Goal: Task Accomplishment & Management: Complete application form

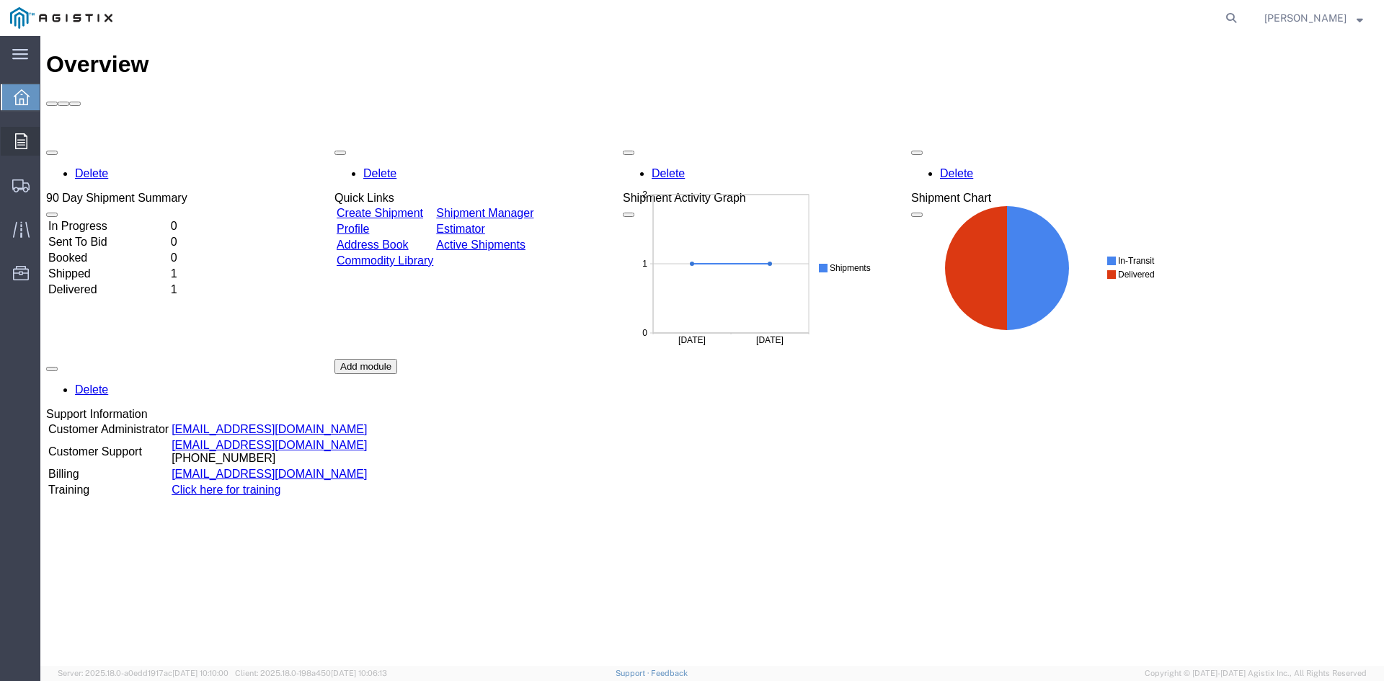
click at [19, 138] on icon at bounding box center [21, 141] width 12 height 16
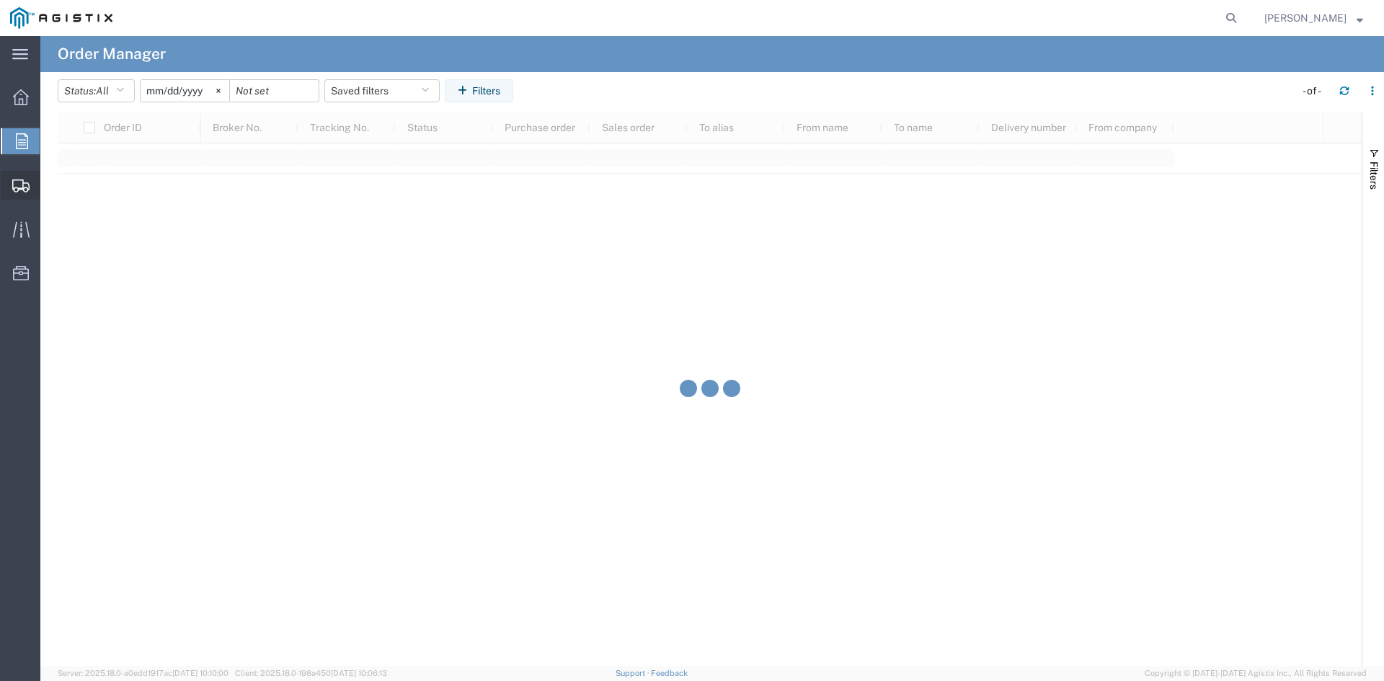
click at [23, 183] on icon at bounding box center [20, 186] width 17 height 13
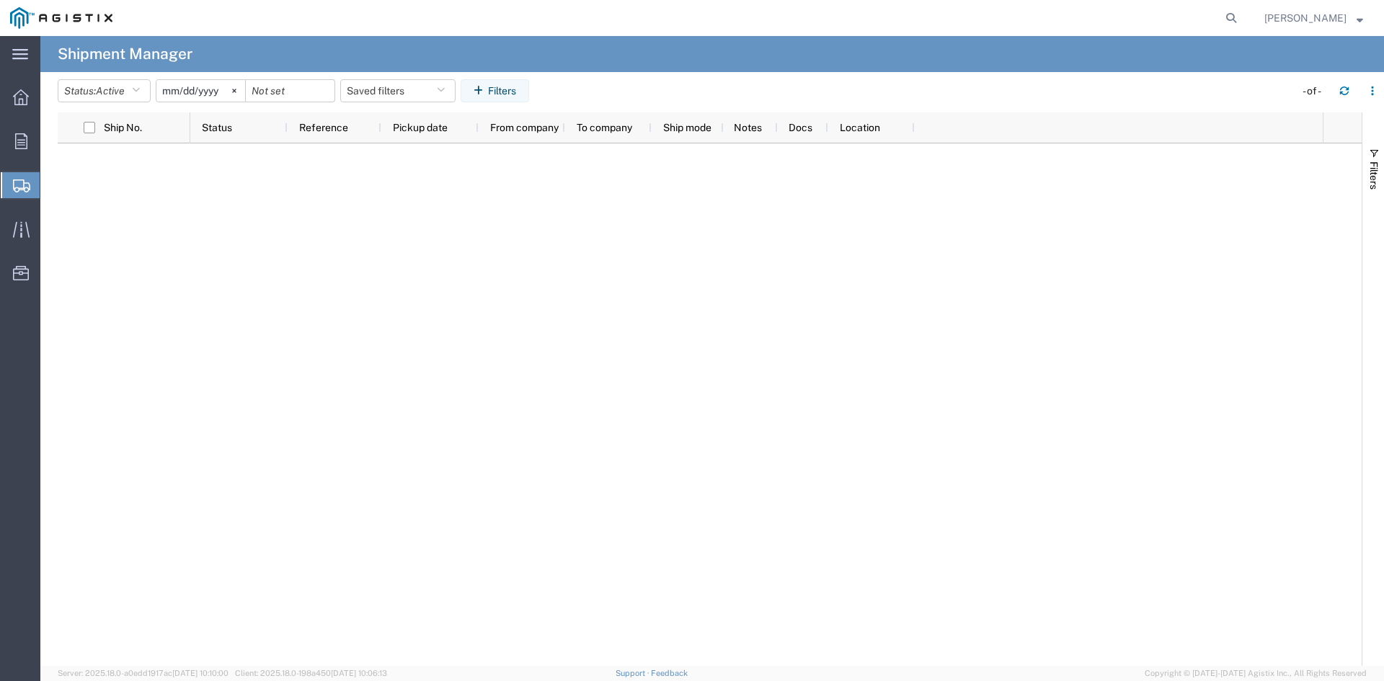
click at [0, 0] on span "Create Shipment" at bounding box center [0, 0] width 0 height 0
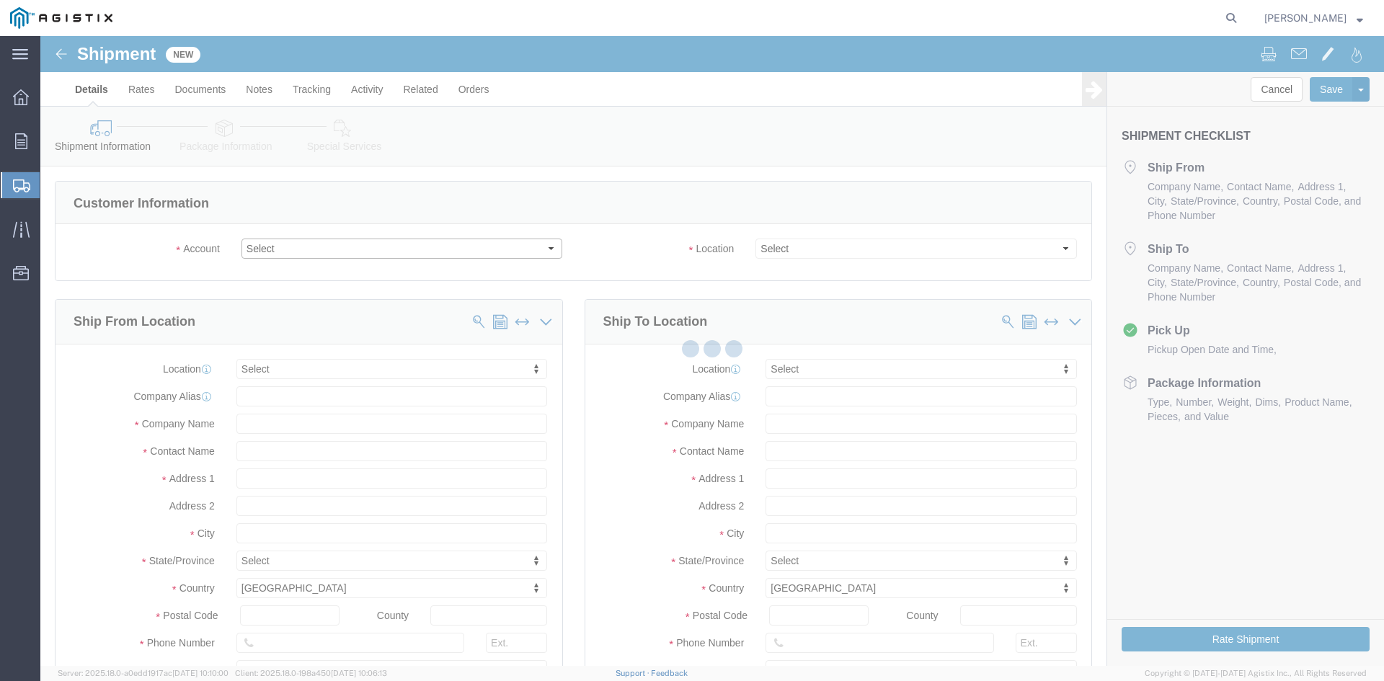
select select
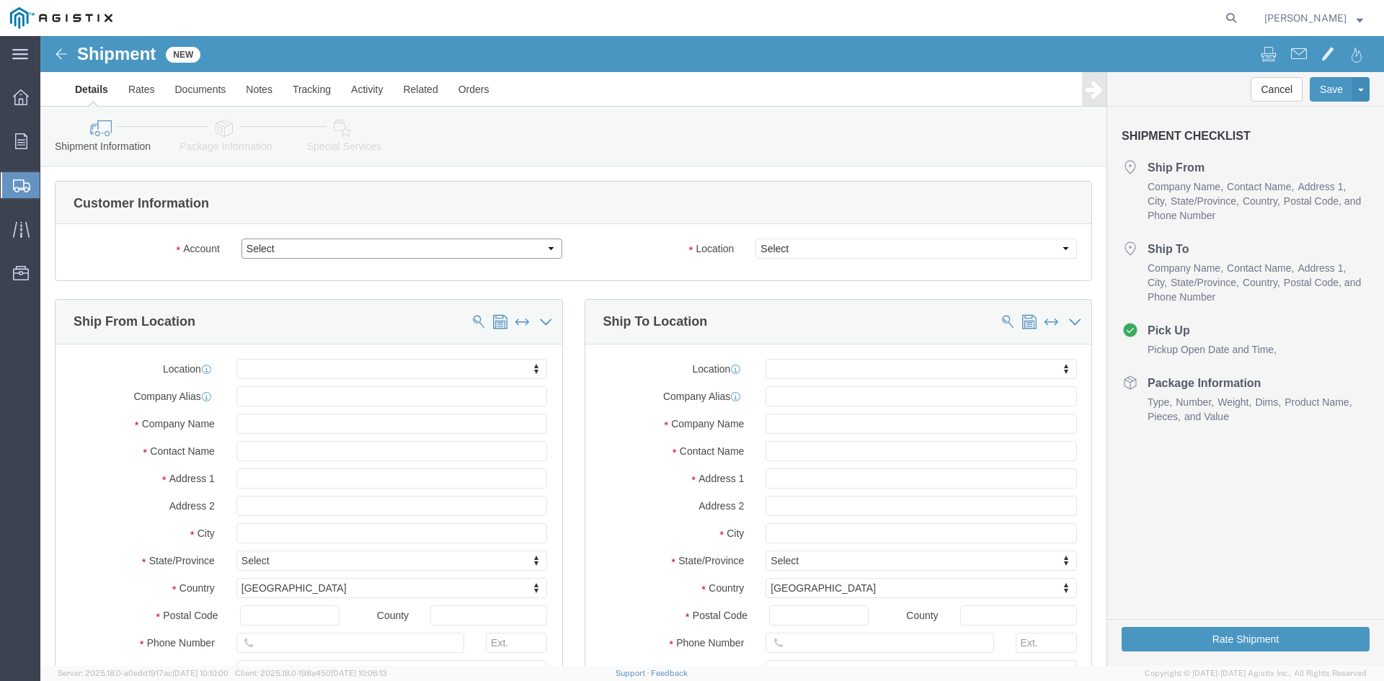
drag, startPoint x: 366, startPoint y: 250, endPoint x: 325, endPoint y: 214, distance: 54.1
click select "Select Hitachi Energy PG&E"
select select "9596"
click select "Select Hitachi Energy PG&E"
select select
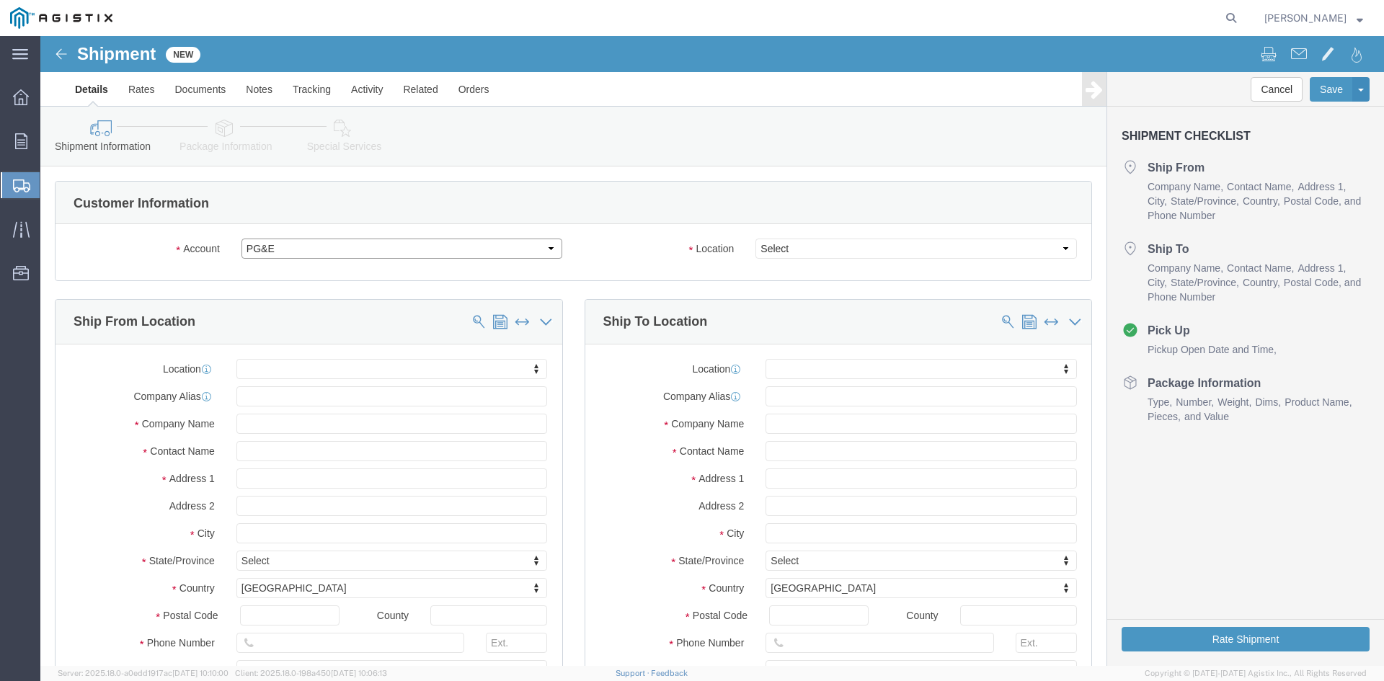
select select
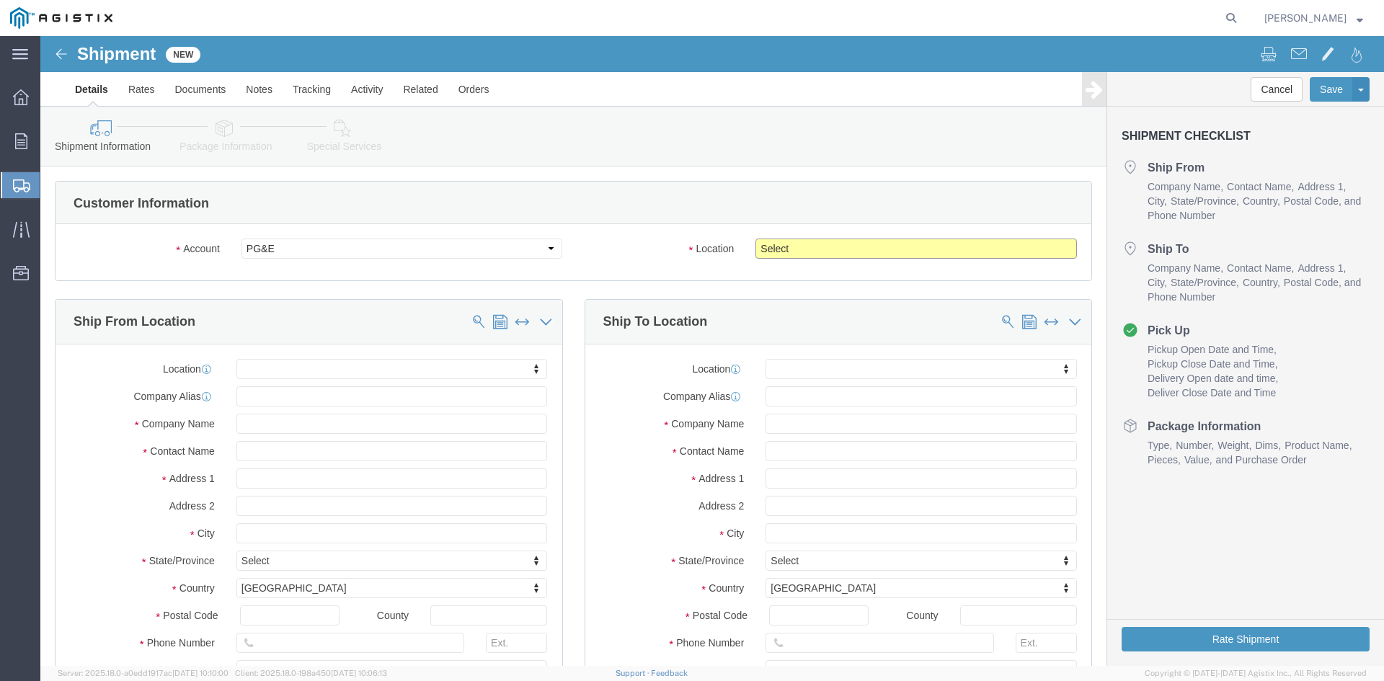
click select "Select All Others [GEOGRAPHIC_DATA] [GEOGRAPHIC_DATA] [GEOGRAPHIC_DATA] [GEOGRA…"
select select "23082"
click select "Select All Others [GEOGRAPHIC_DATA] [GEOGRAPHIC_DATA] [GEOGRAPHIC_DATA] [GEOGRA…"
click input "text"
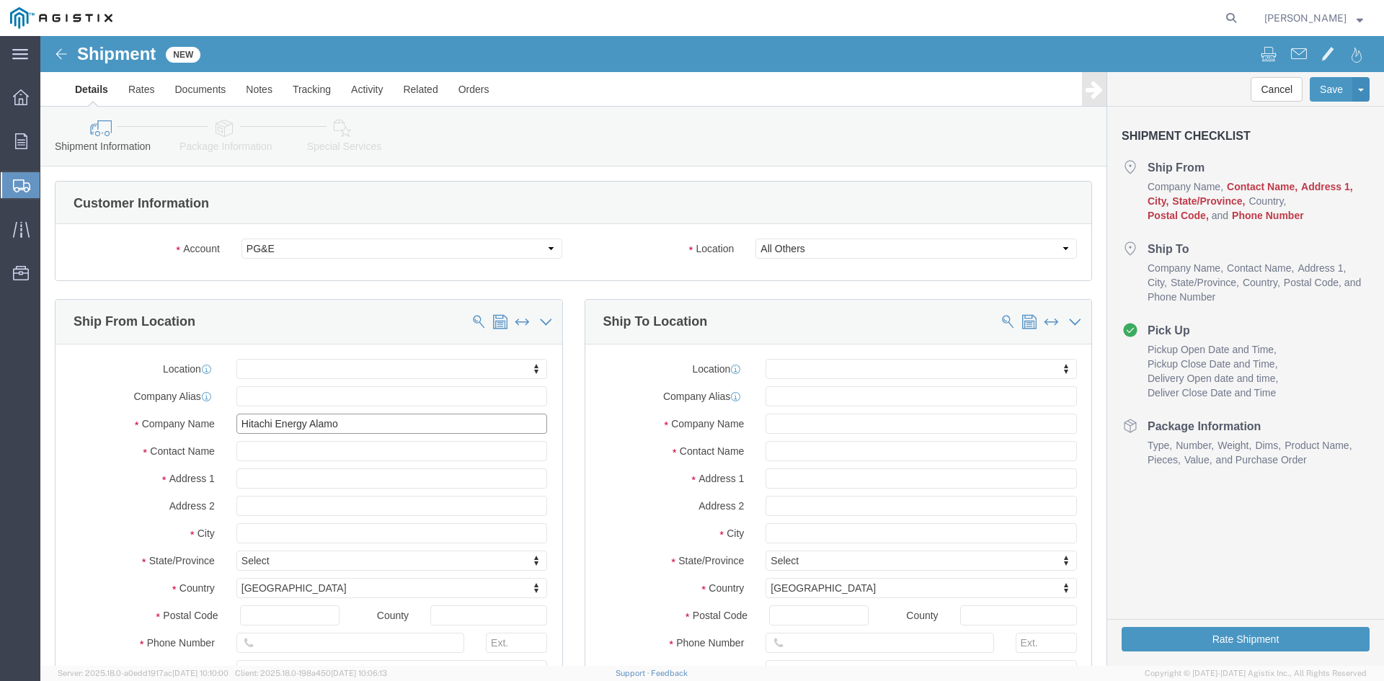
type input "Hitachi Energy Alamo"
click input "text"
type input "[PERSON_NAME]"
click input "text"
type input "[STREET_ADDRESS]"
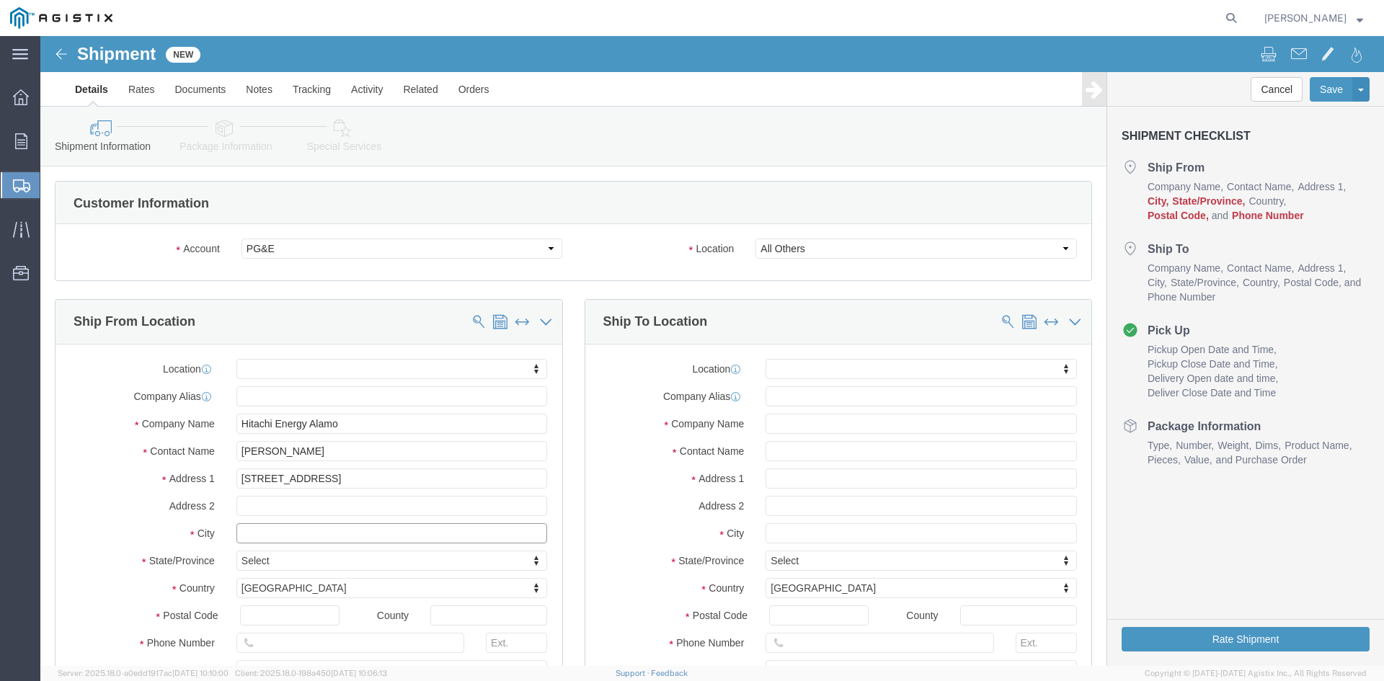
click input "text"
type input "Alamo"
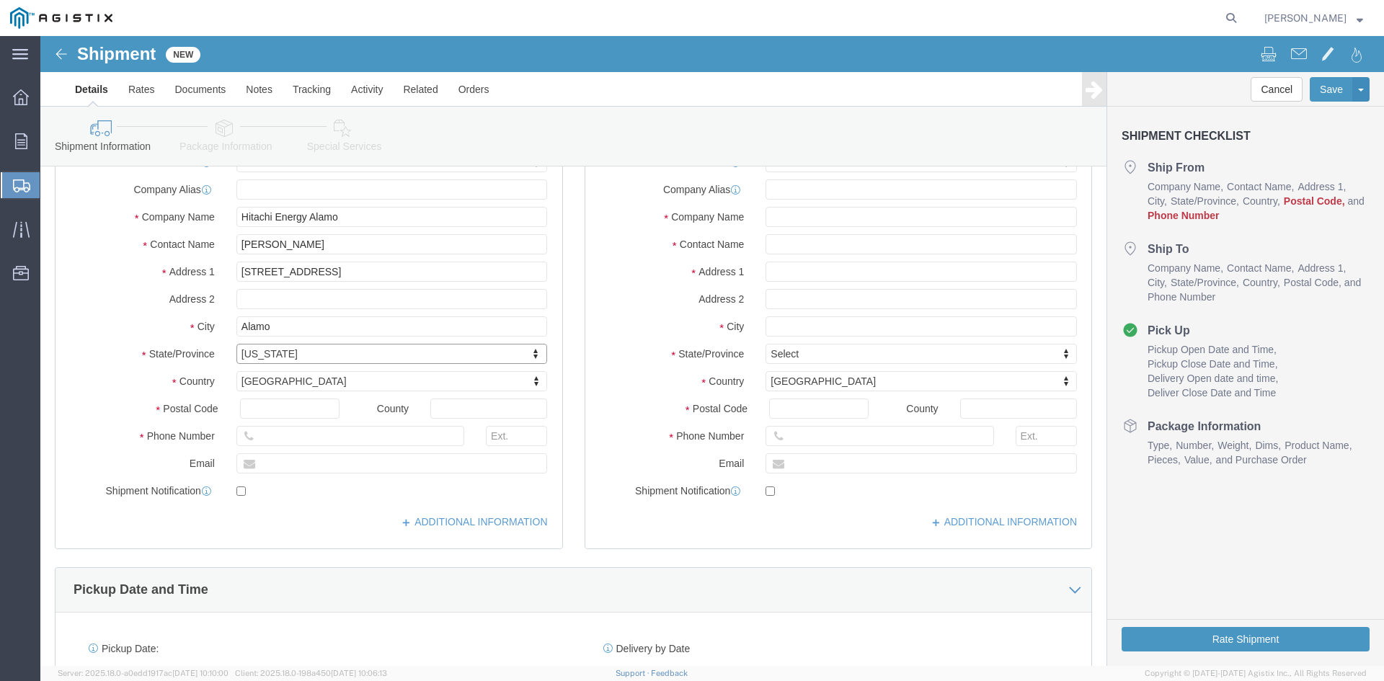
scroll to position [216, 0]
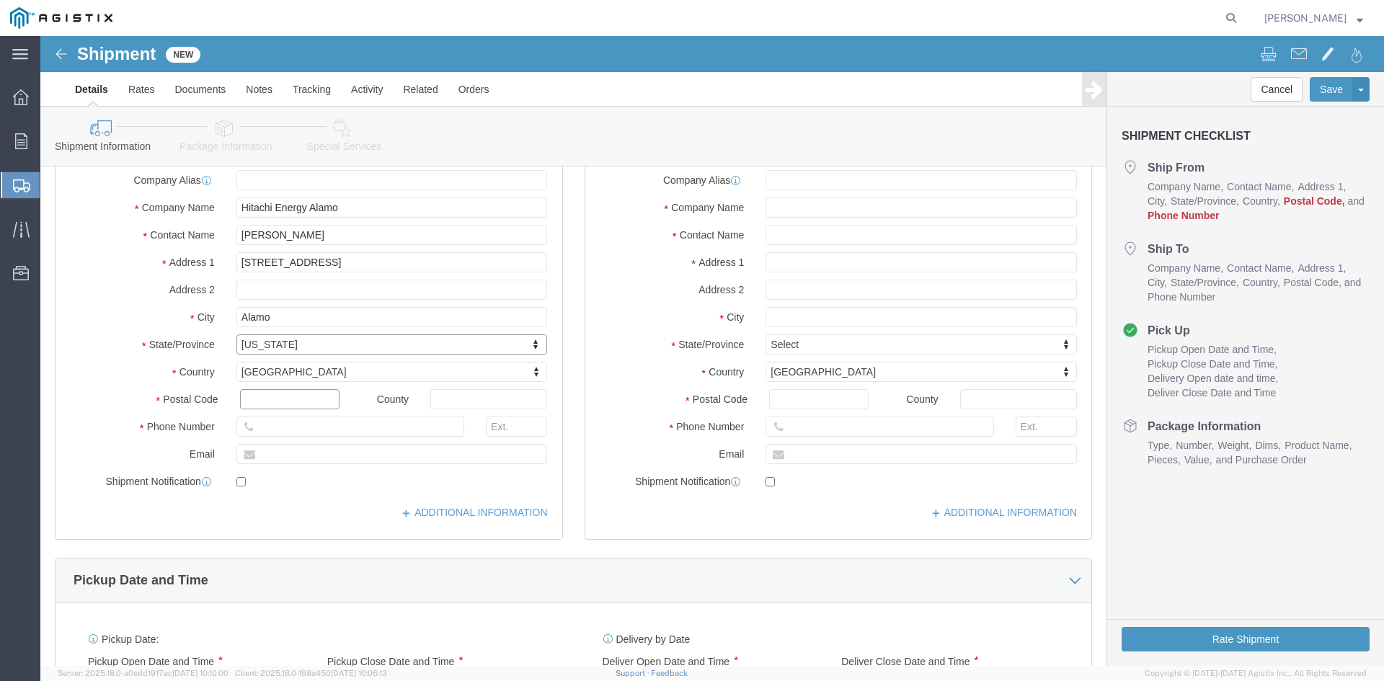
click input "text"
type input "38001"
click div "Location My Profile Location (OBSOLETE) [PERSON_NAME] SC - GC TRAILER (OBSOLETE…"
click input "text"
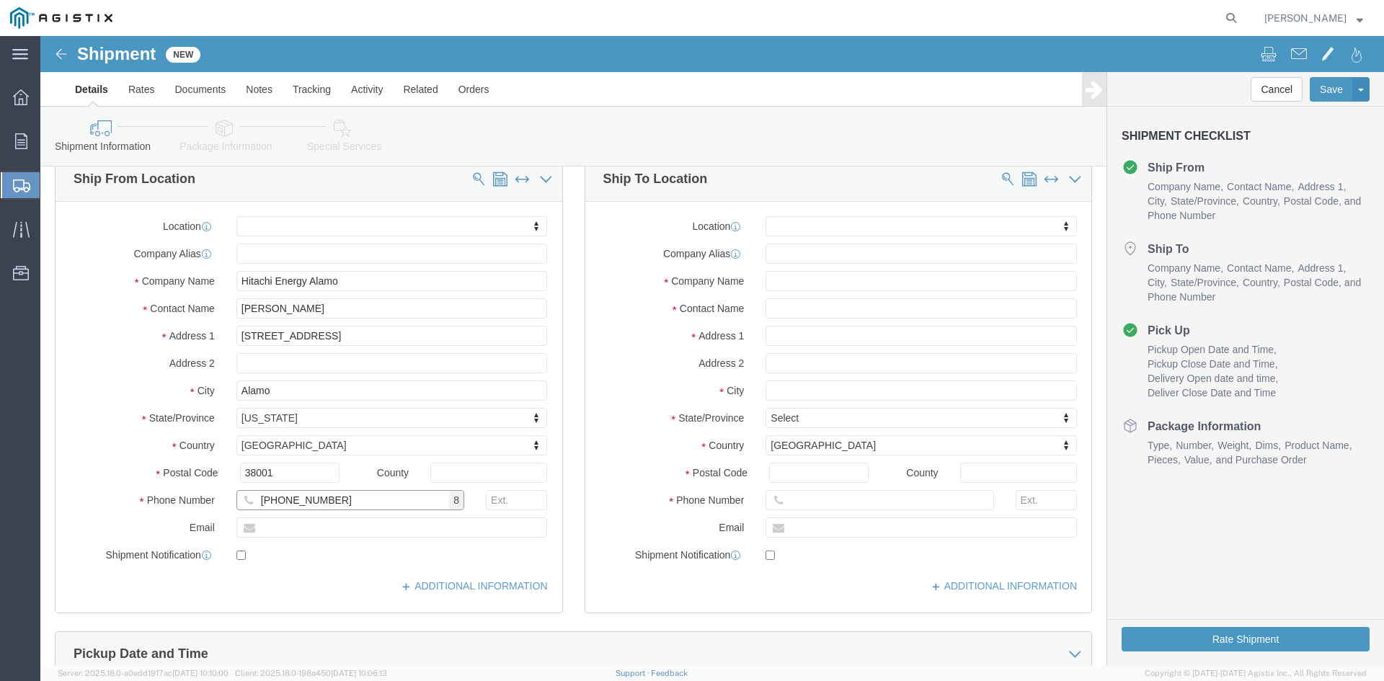
scroll to position [144, 0]
type input "[PHONE_NUMBER]"
click input "text"
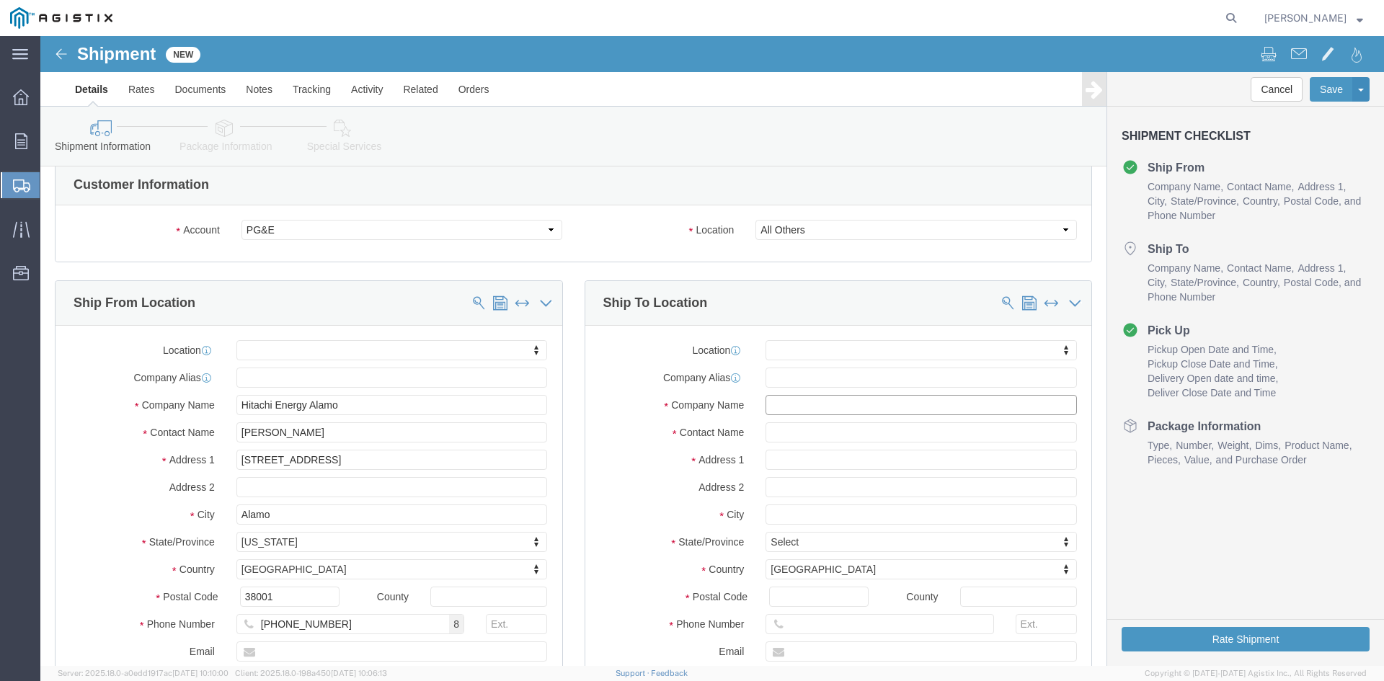
scroll to position [0, 0]
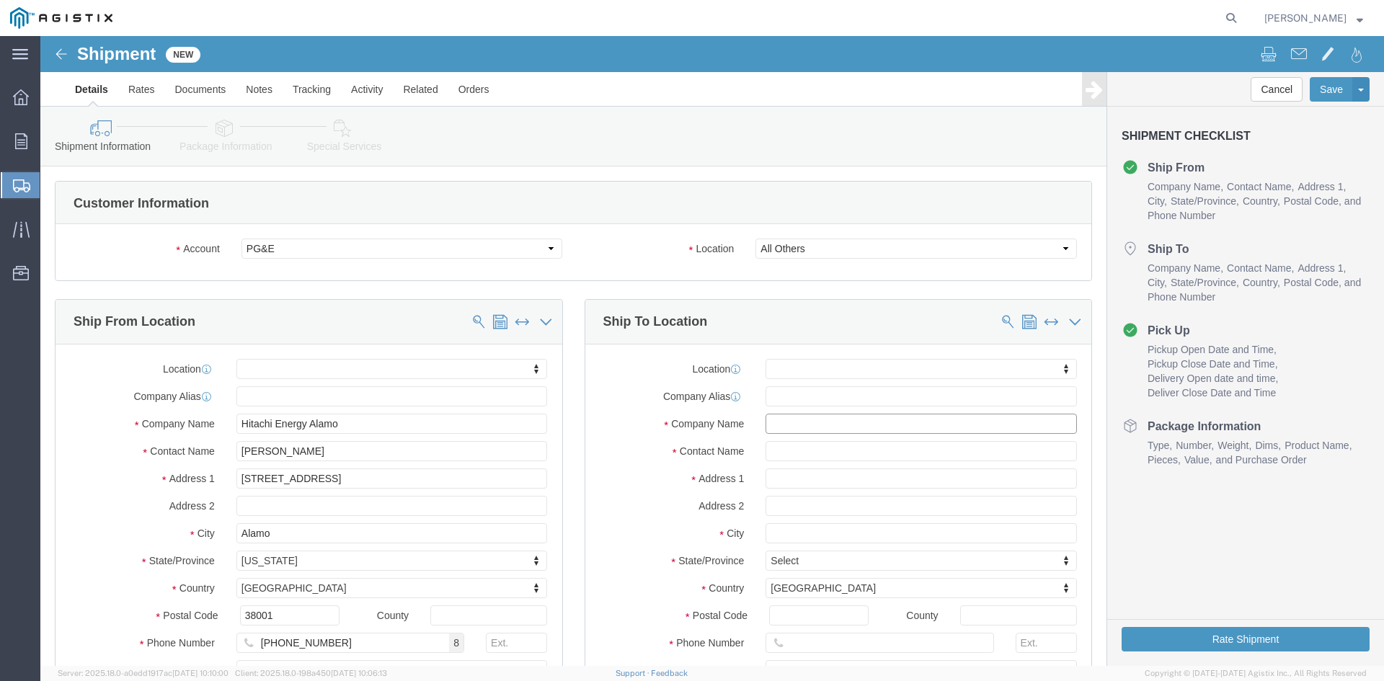
click input "text"
paste input "PACIFIC GAS AND ELECTRIC COMPANY"
type input "PACIFIC GAS AND ELECTRIC COMPANY"
click input "text"
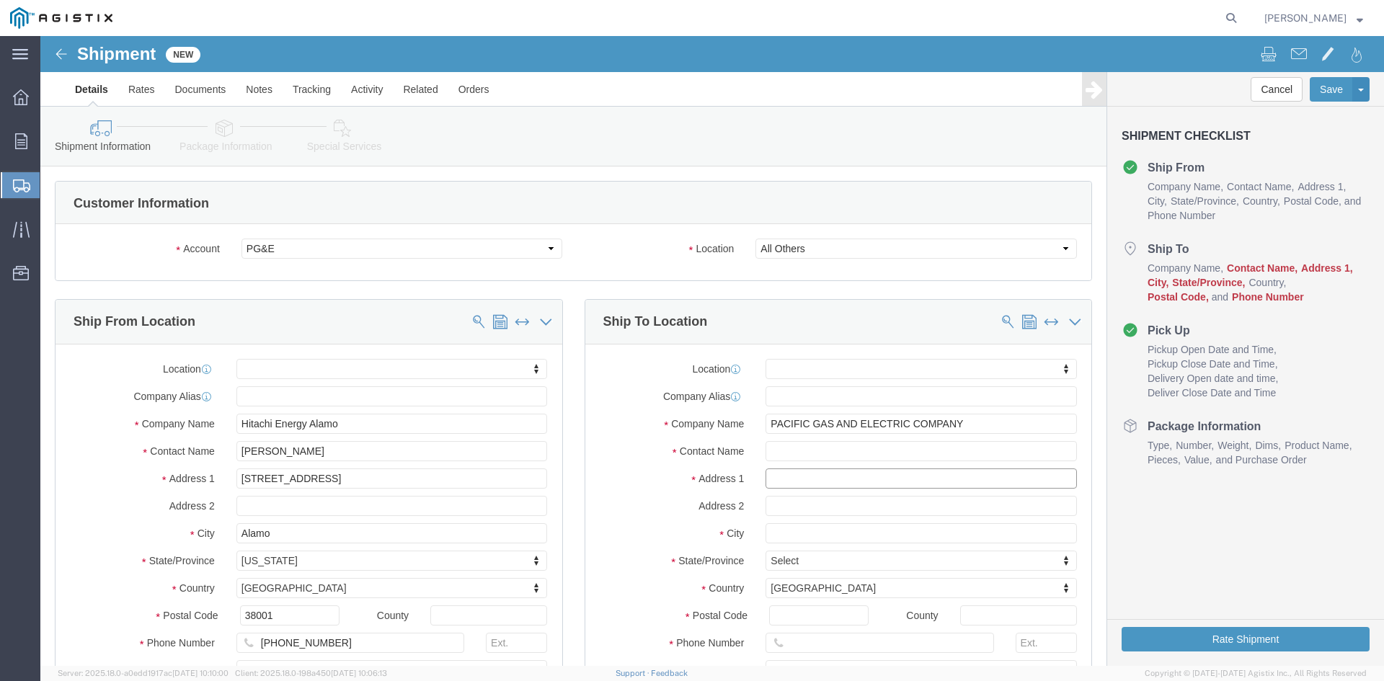
paste input "[STREET_ADDRESS][PERSON_NAME]"
type input "[STREET_ADDRESS][PERSON_NAME]"
click input "text"
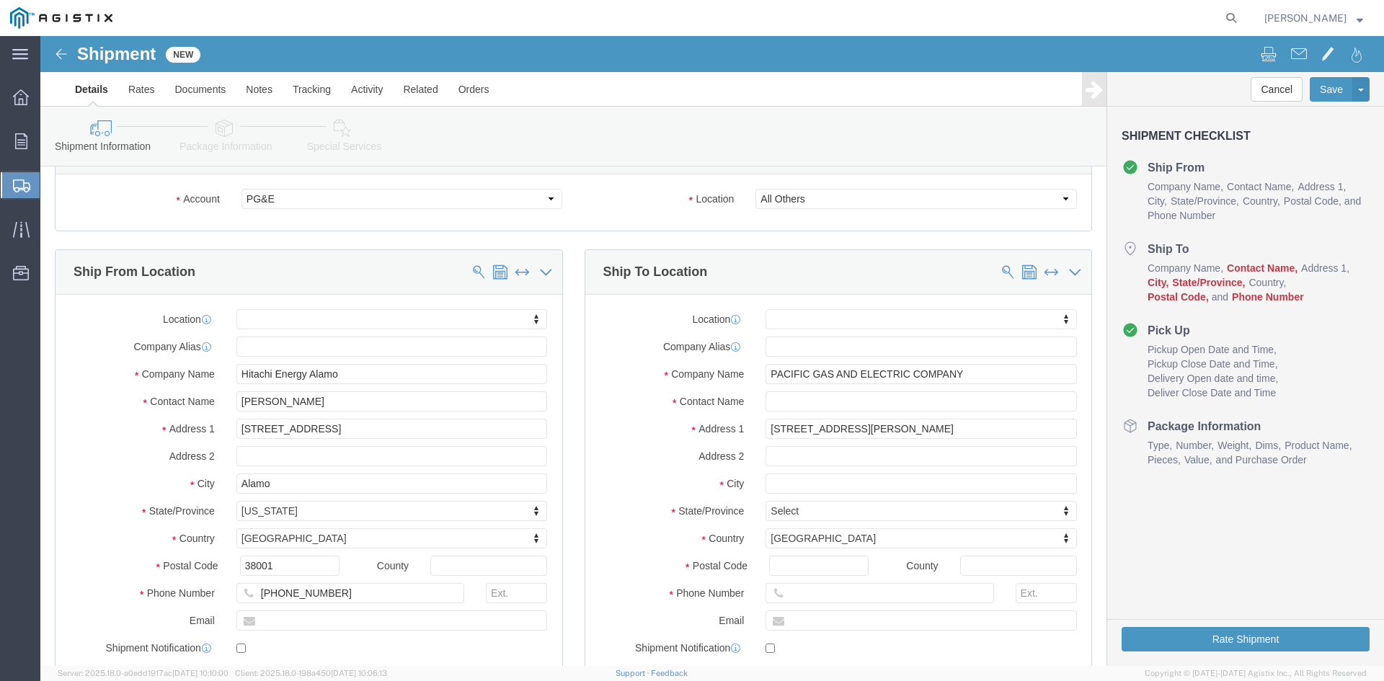
scroll to position [144, 0]
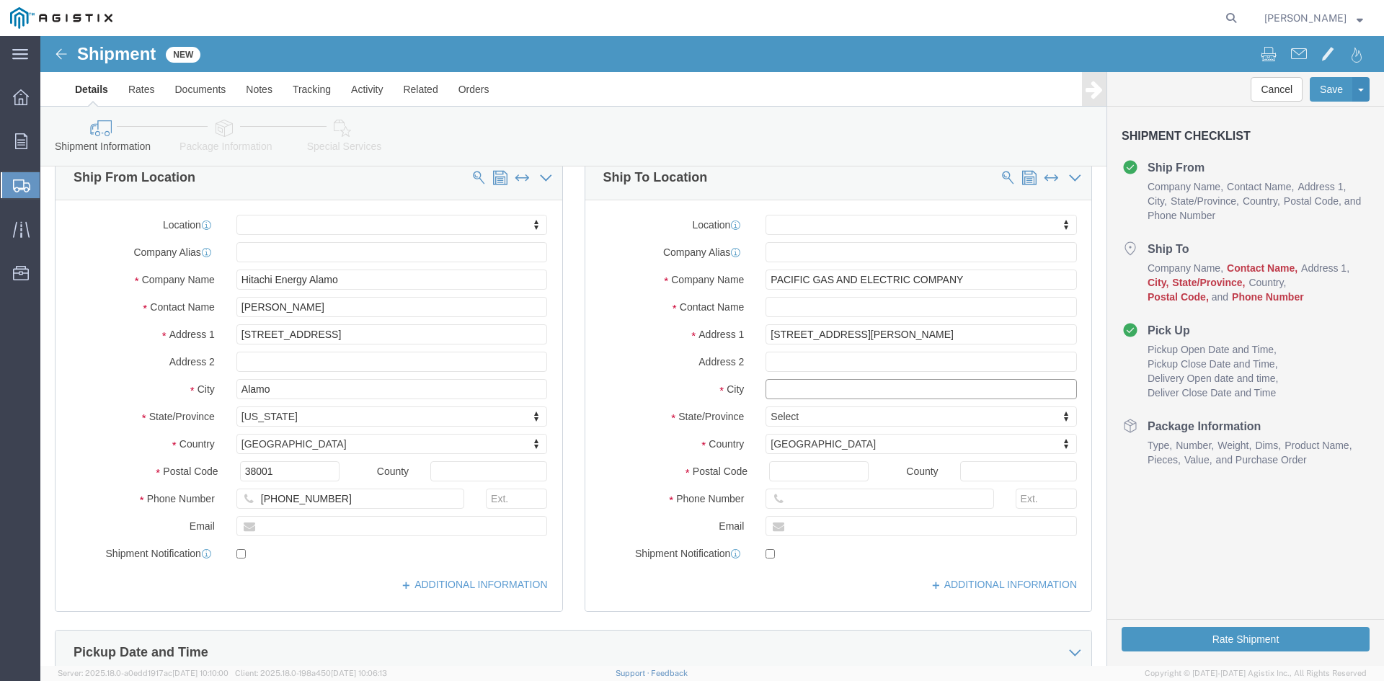
click input "text"
paste input "Stockton"
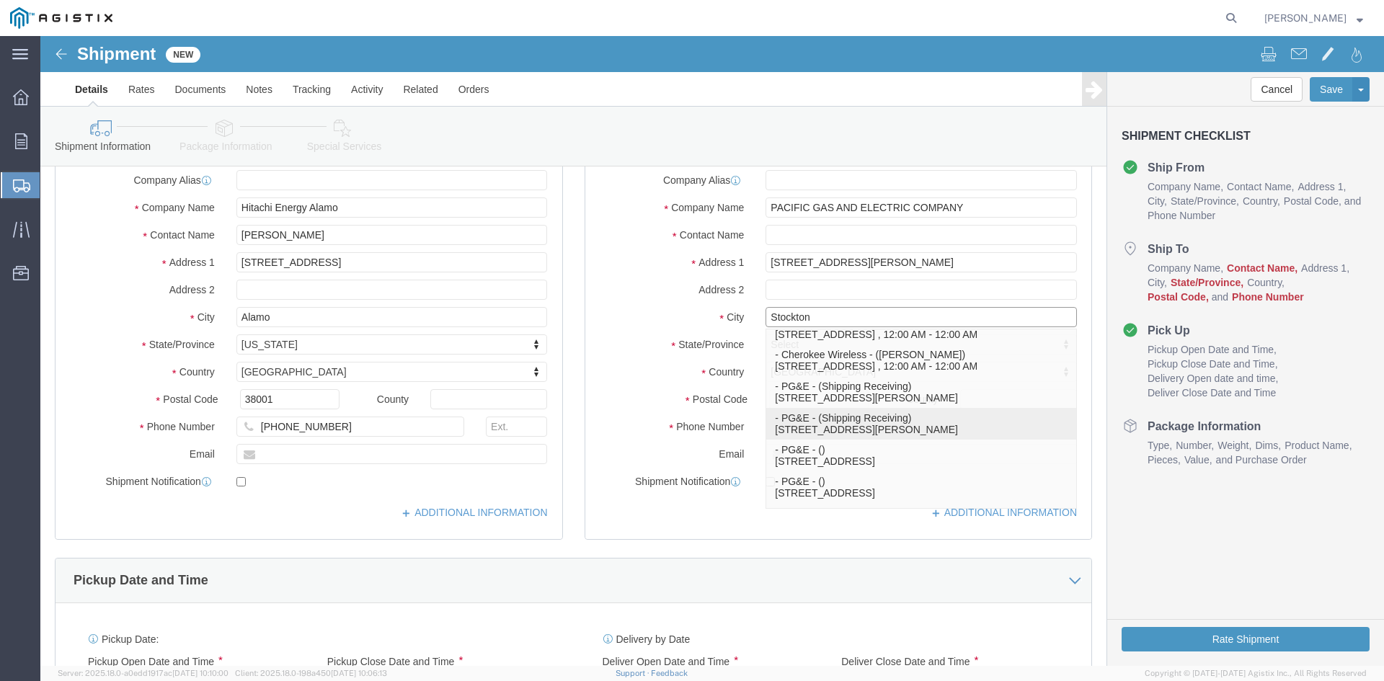
scroll to position [0, 0]
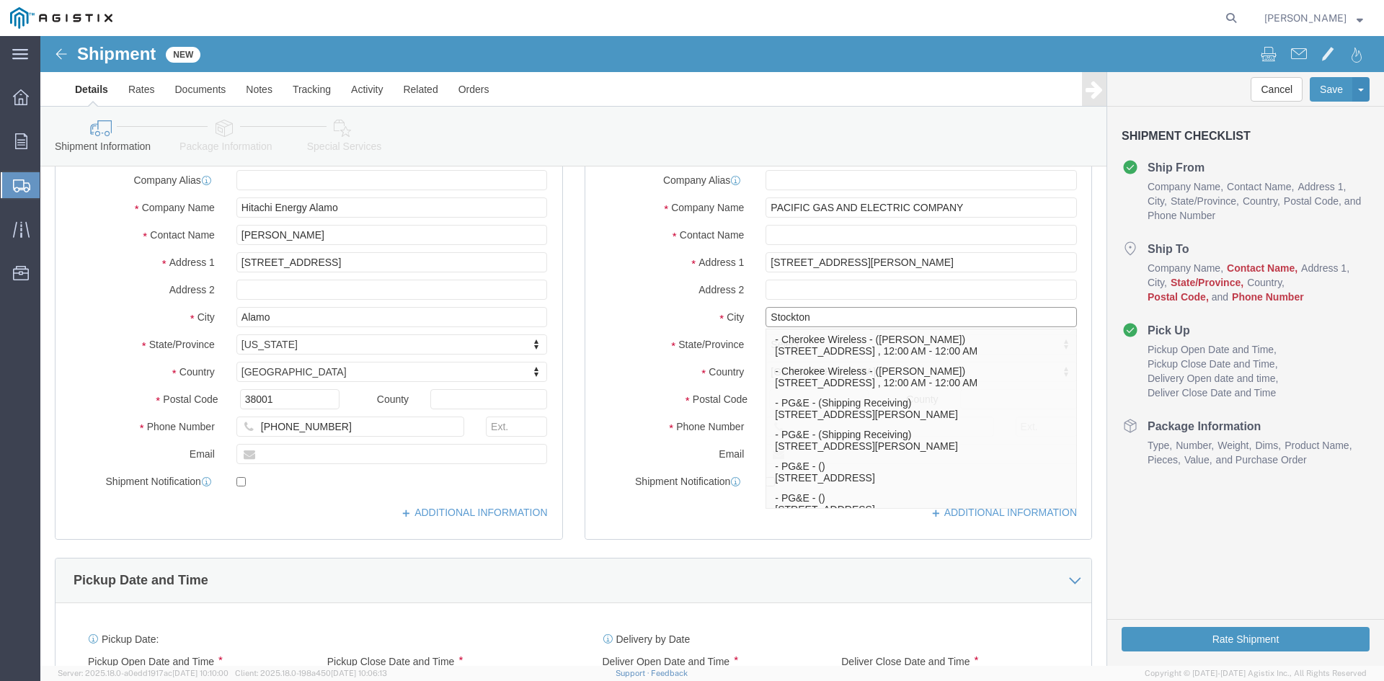
type input "Stockton"
click input "text"
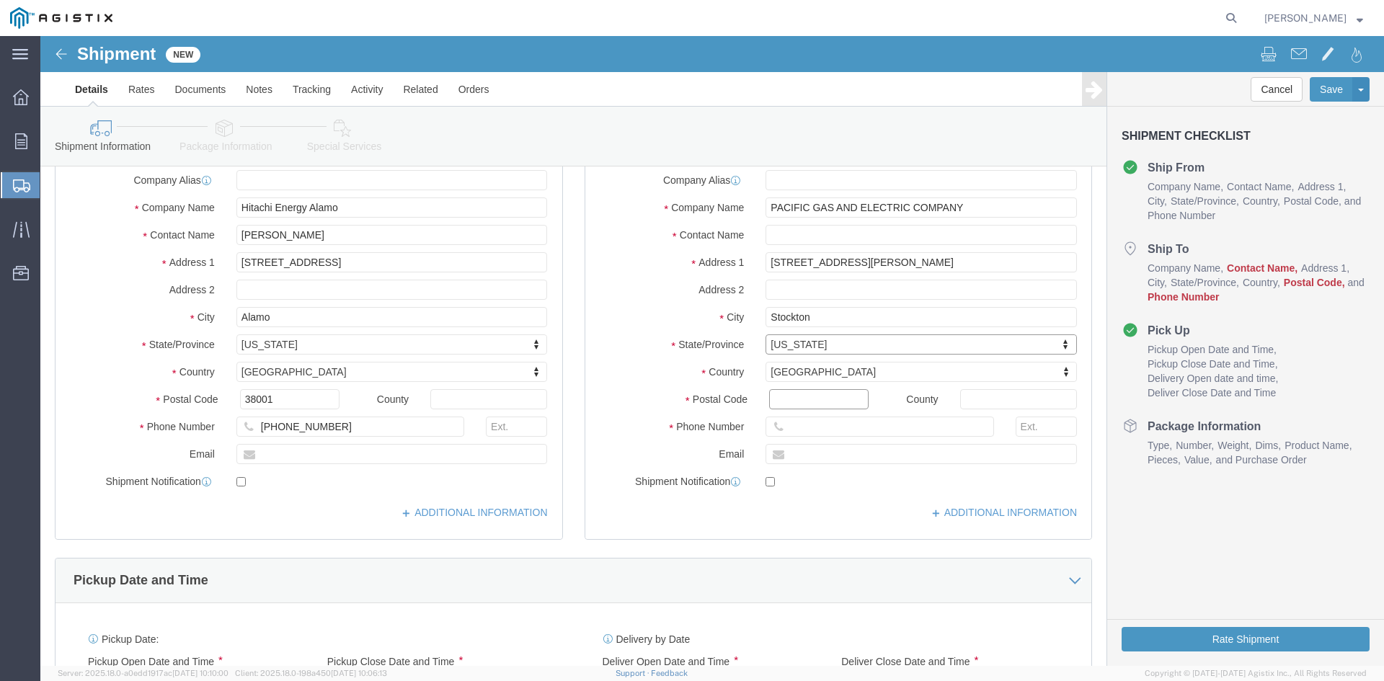
click input "Postal Code"
type input "95203"
click input "text"
paste input "8668664775"
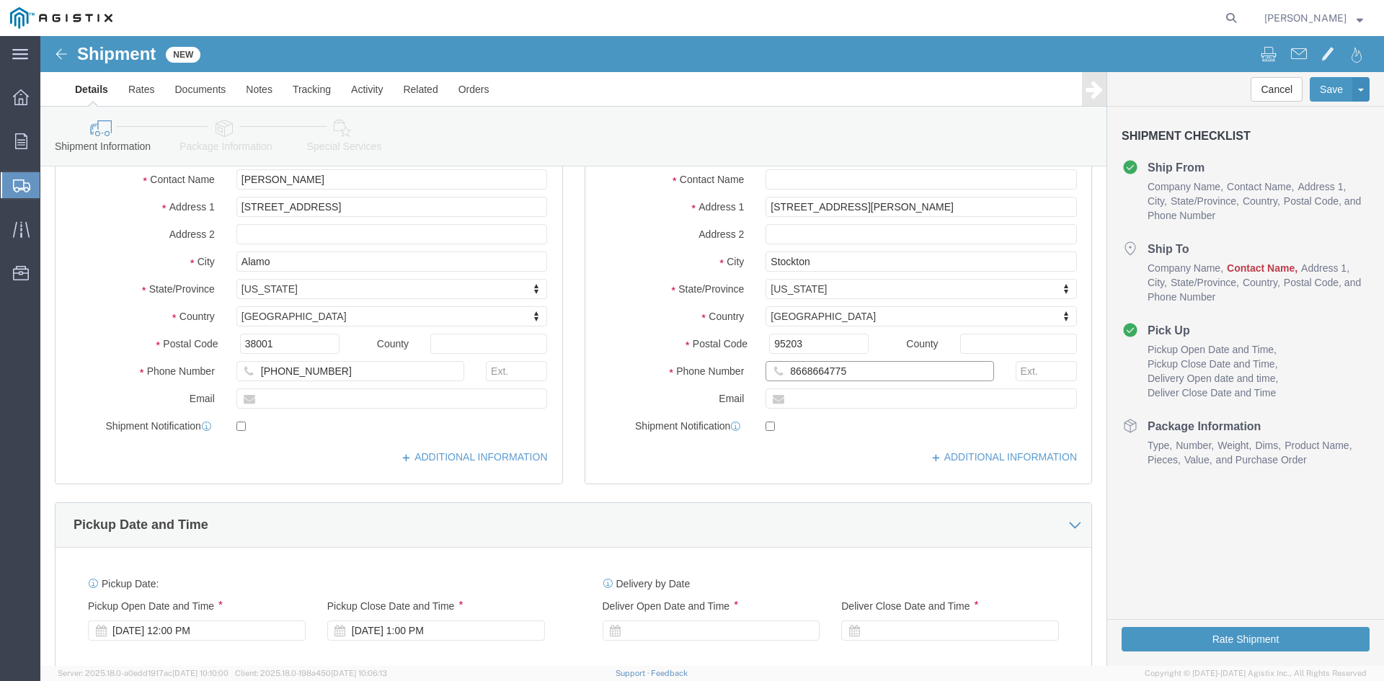
scroll to position [288, 0]
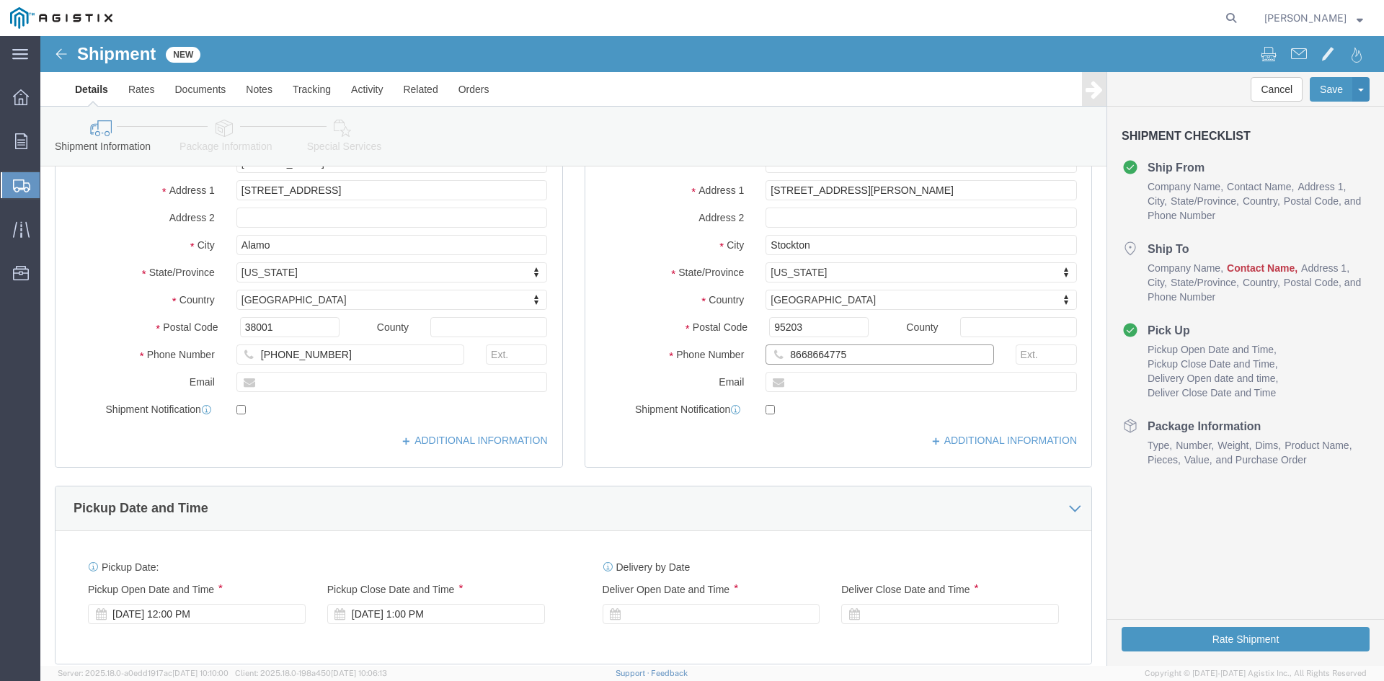
type input "8668664775"
click input "text"
type input "[PERSON_NAME][EMAIL_ADDRESS][PERSON_NAME][PERSON_NAME][DOMAIN_NAME]"
drag, startPoint x: 919, startPoint y: 349, endPoint x: 740, endPoint y: 360, distance: 178.4
click div "Location My Profile Location (OBSOLETE) [PERSON_NAME] SC - GC TRAILER (OBSOLETE…"
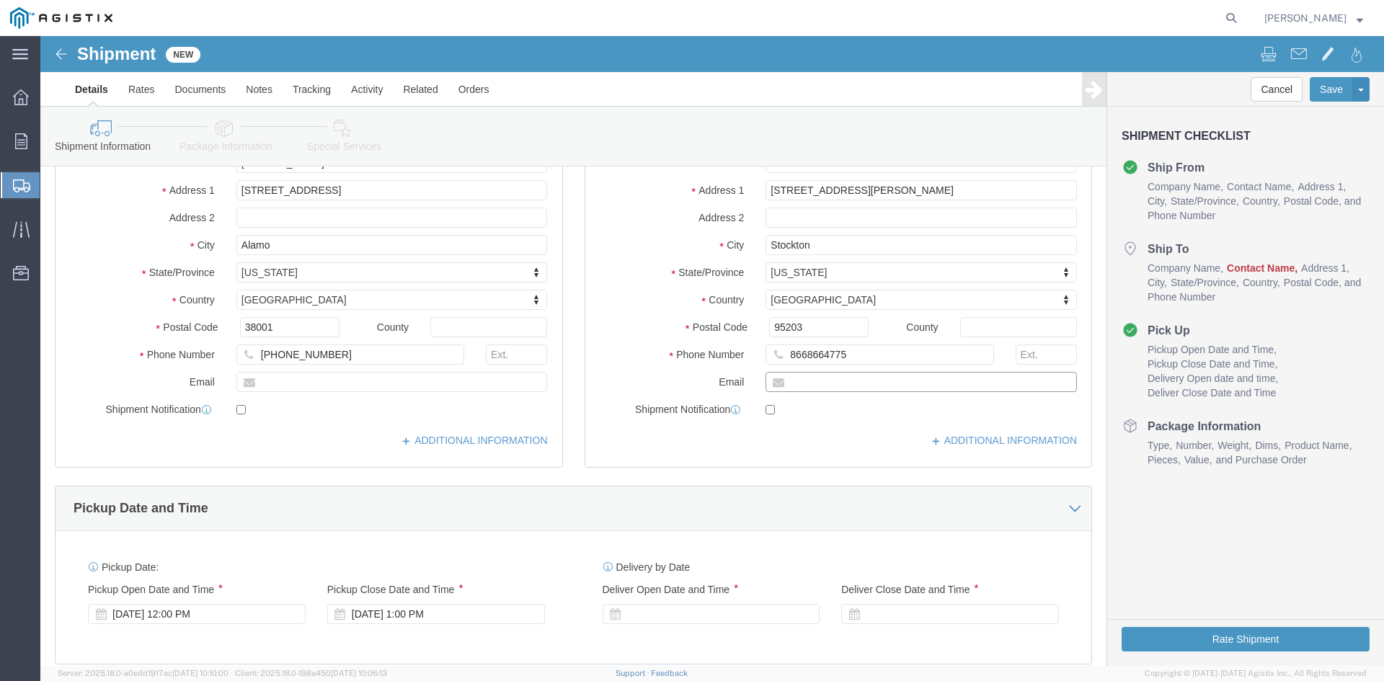
click input "text"
drag, startPoint x: 789, startPoint y: 347, endPoint x: 776, endPoint y: 344, distance: 13.3
click input "text"
paste input "[EMAIL_ADDRESS][DOMAIN_NAME]"
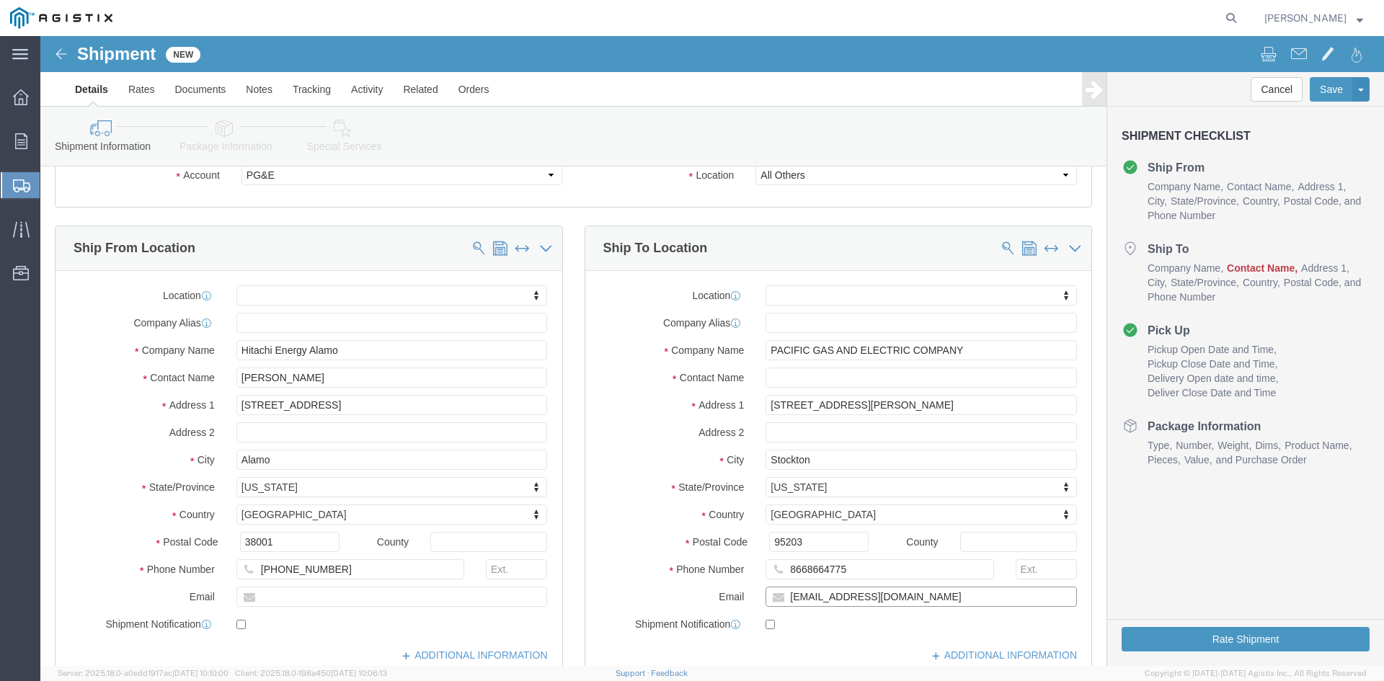
scroll to position [72, 0]
type input "[EMAIL_ADDRESS][DOMAIN_NAME]"
click input "text"
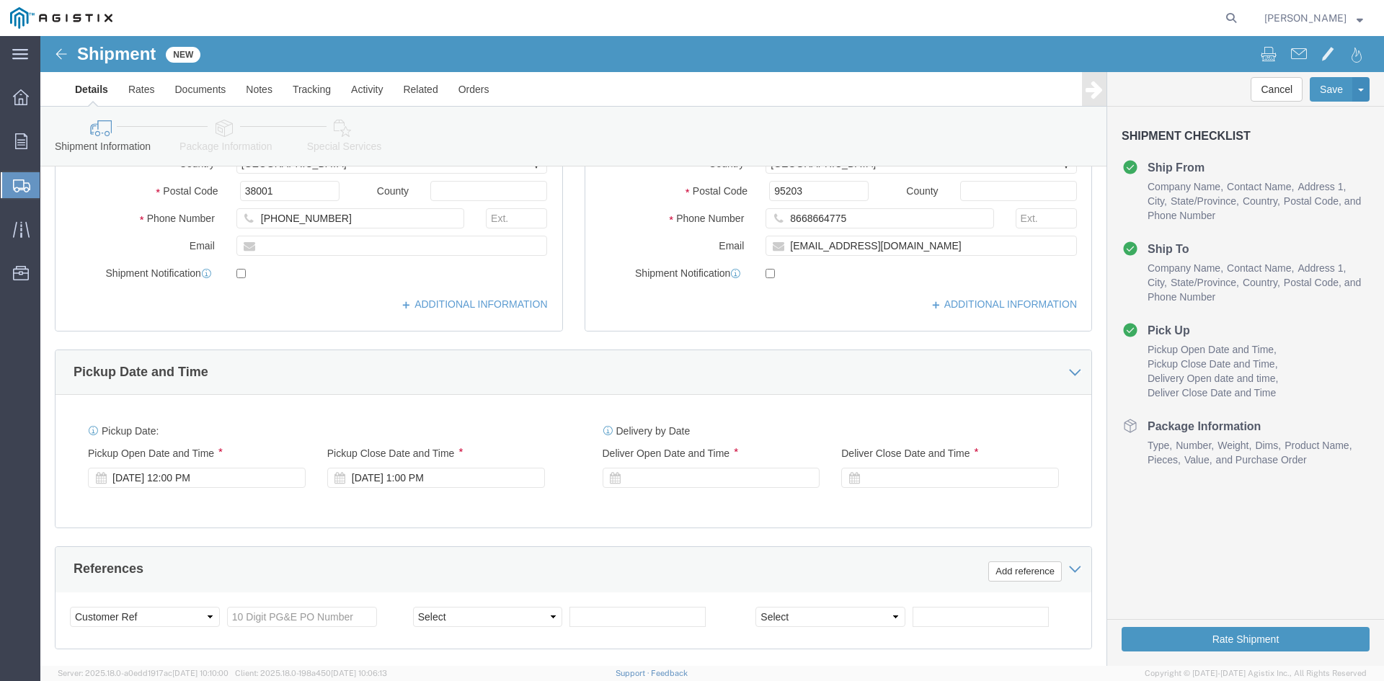
scroll to position [433, 0]
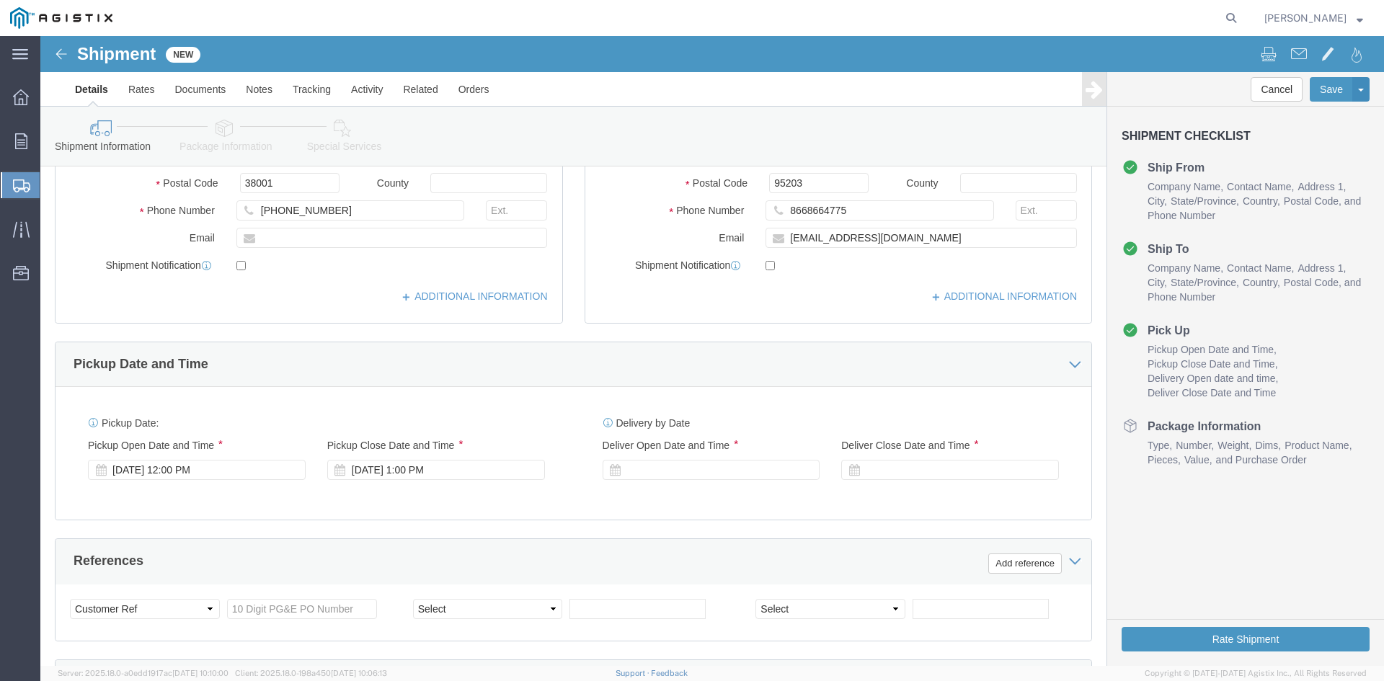
type input "[PERSON_NAME]"
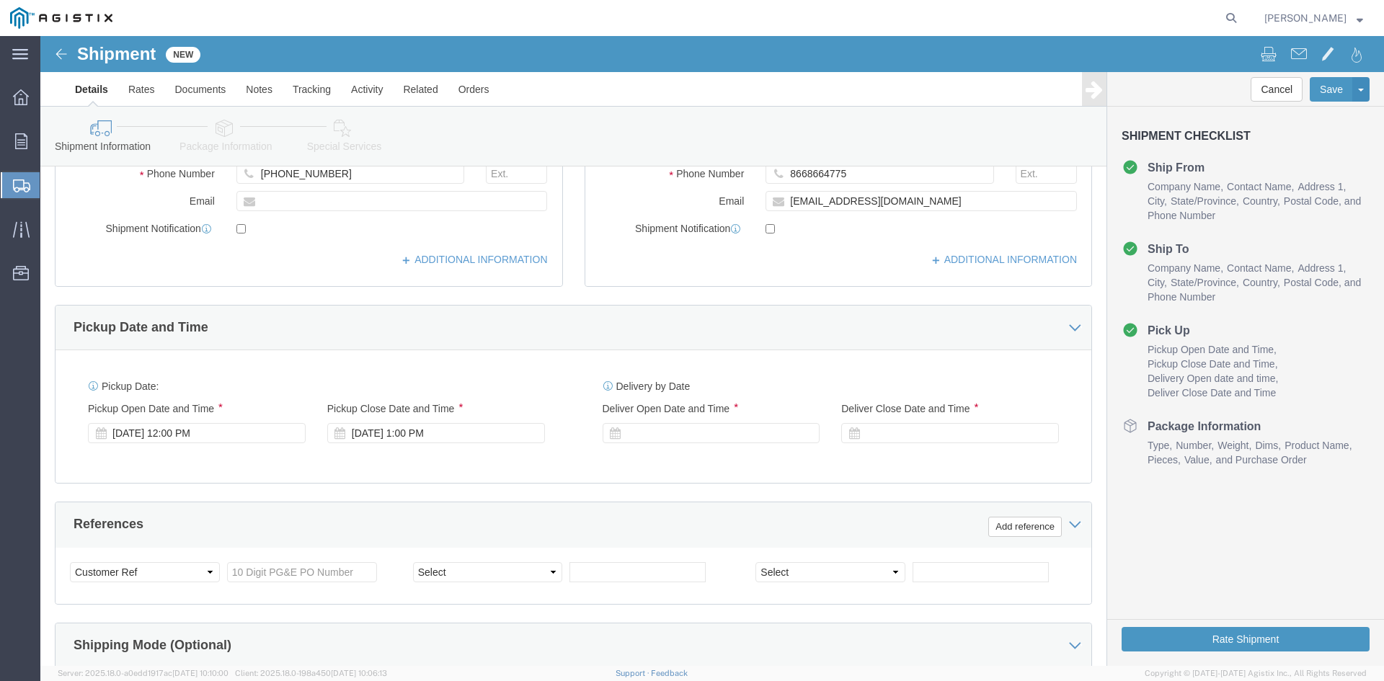
scroll to position [505, 0]
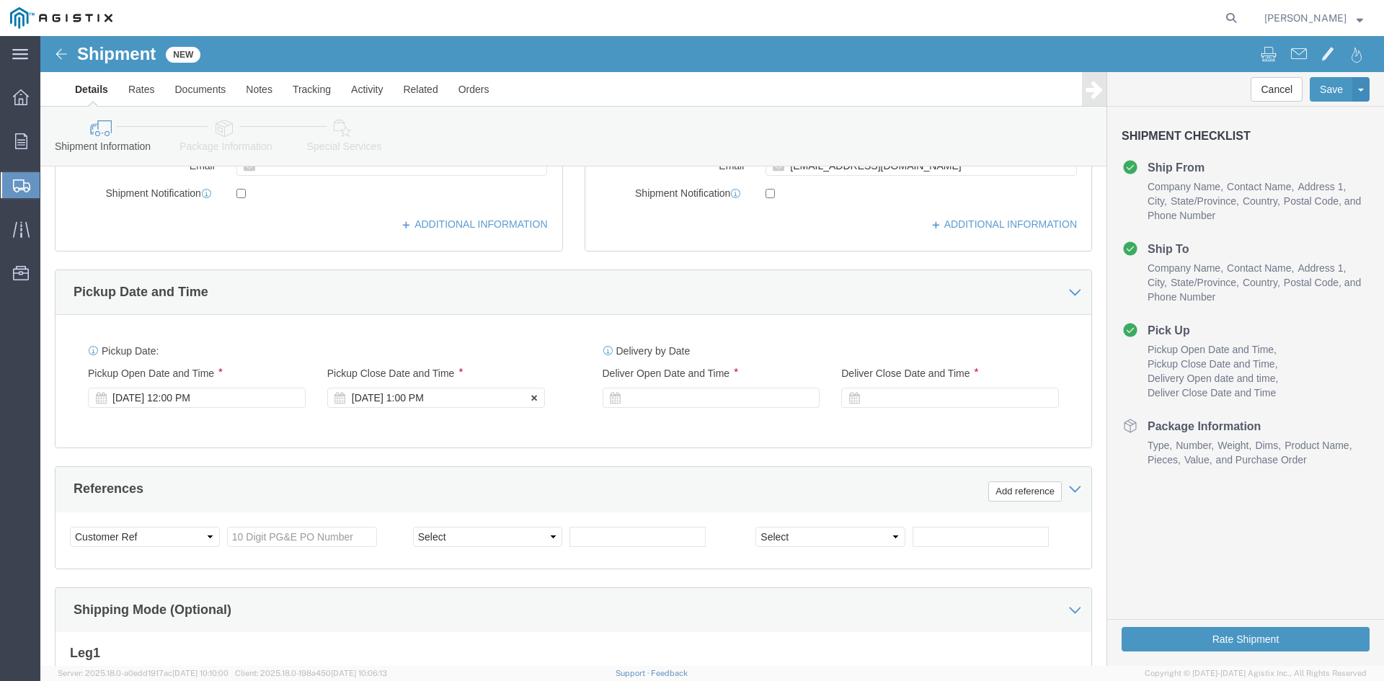
click div "[DATE] 1:00 PM"
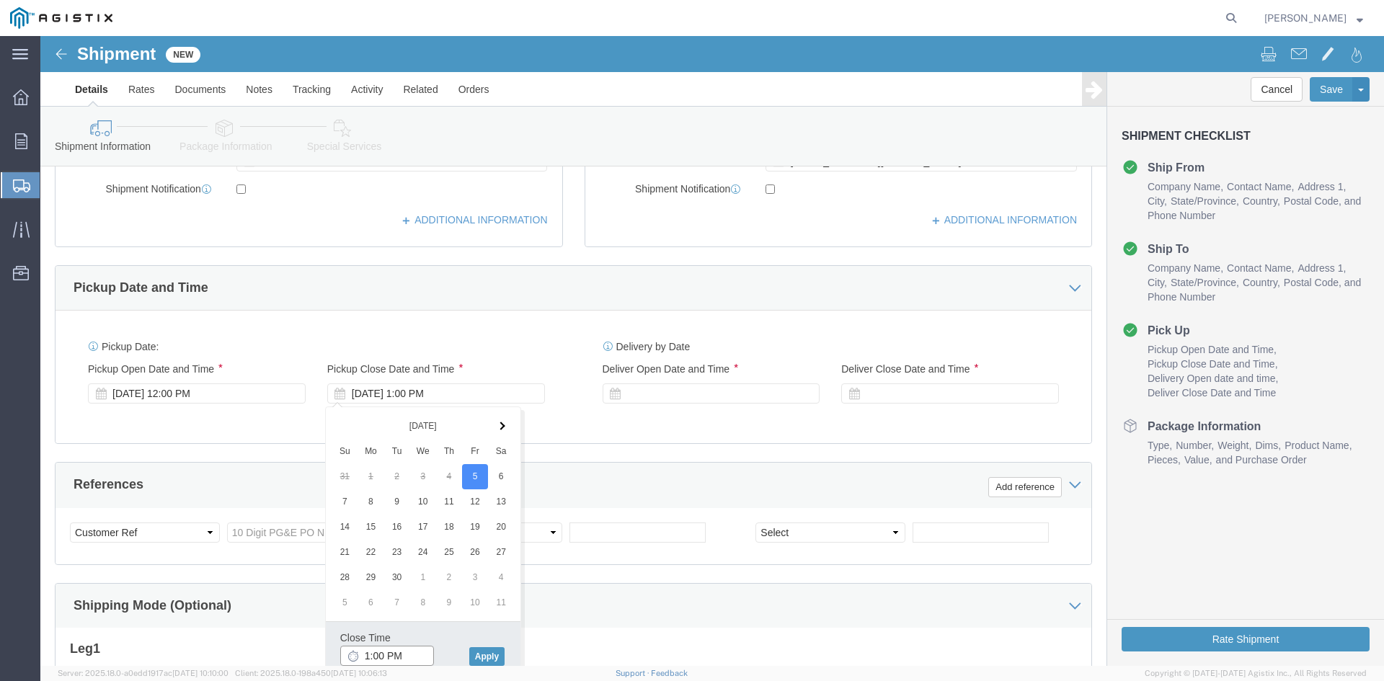
click input "1:00 PM"
type input "3:00 PM"
click button "Apply"
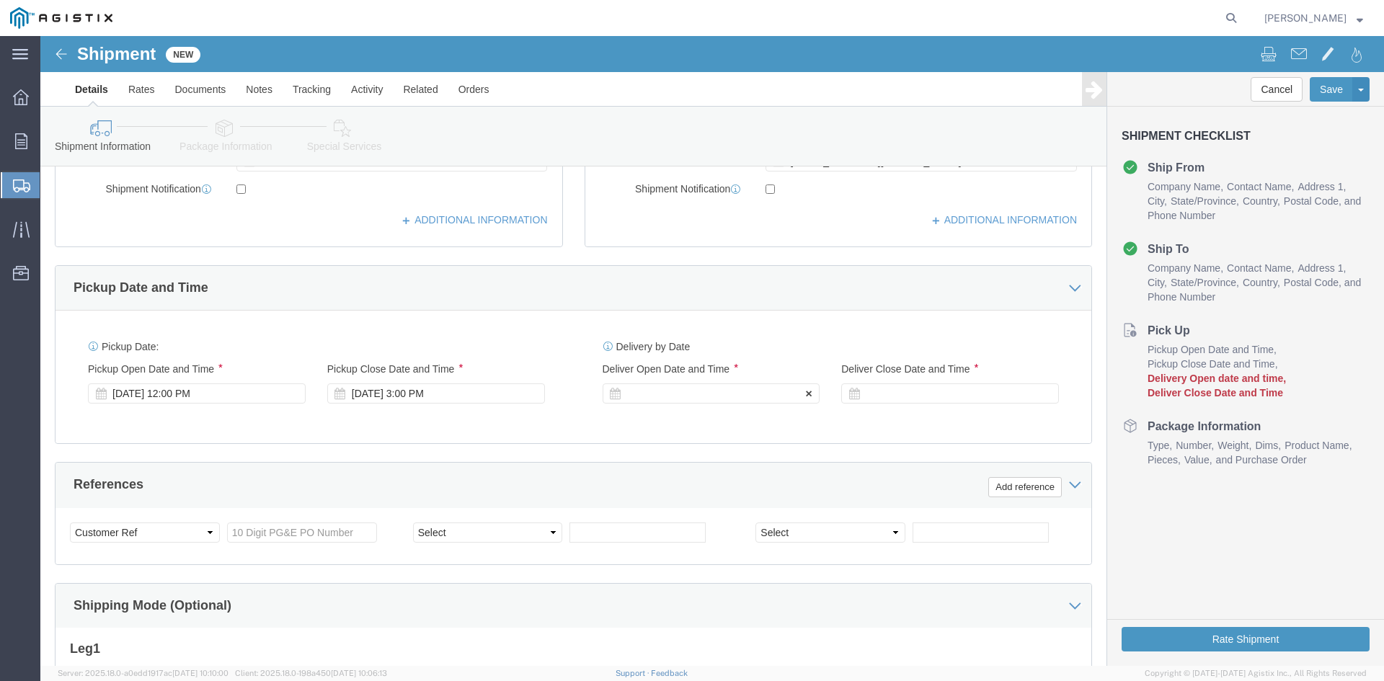
click div
click input "4:00 PM"
type input "2:00 PM"
click button "Apply"
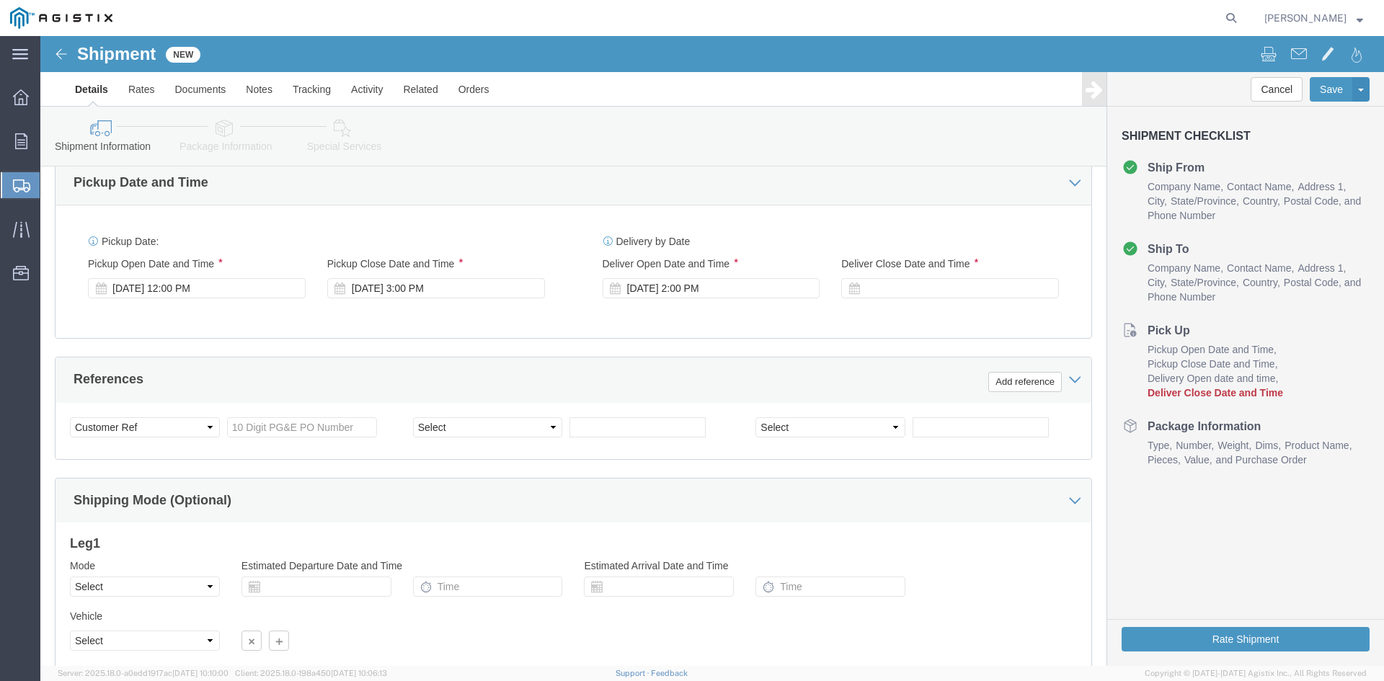
scroll to position [653, 0]
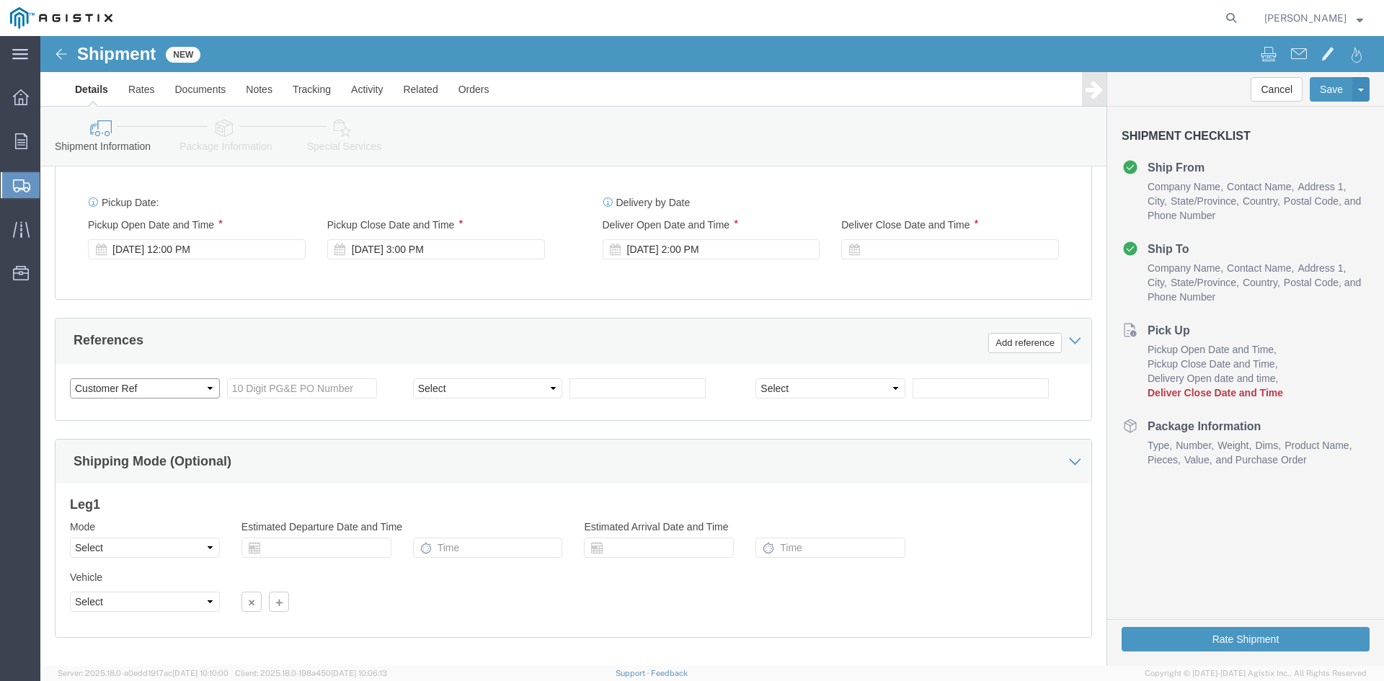
click select "Select Account Type Activity ID Airline Appointment Number ASN Batch Request # …"
click input "text"
